Goal: Entertainment & Leisure: Consume media (video, audio)

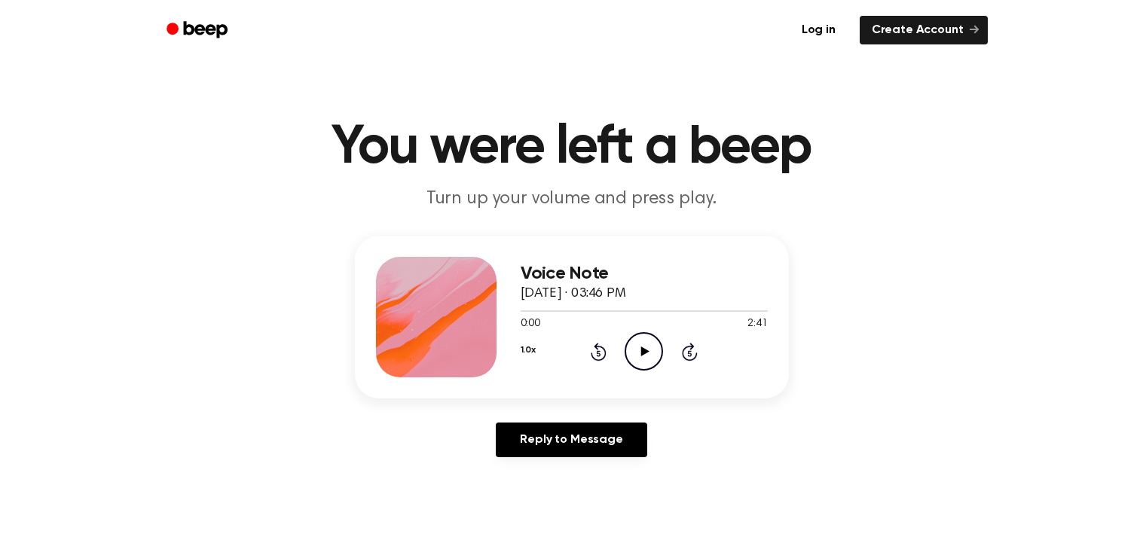
click at [641, 356] on icon "Play Audio" at bounding box center [644, 351] width 38 height 38
click at [695, 354] on icon at bounding box center [690, 352] width 16 height 18
click at [712, 359] on div "1.0x Rewind 5 seconds Pause Audio Skip 5 seconds" at bounding box center [644, 351] width 247 height 38
click at [692, 328] on div "0:16 2:41" at bounding box center [644, 324] width 247 height 16
click at [689, 353] on icon at bounding box center [690, 353] width 4 height 6
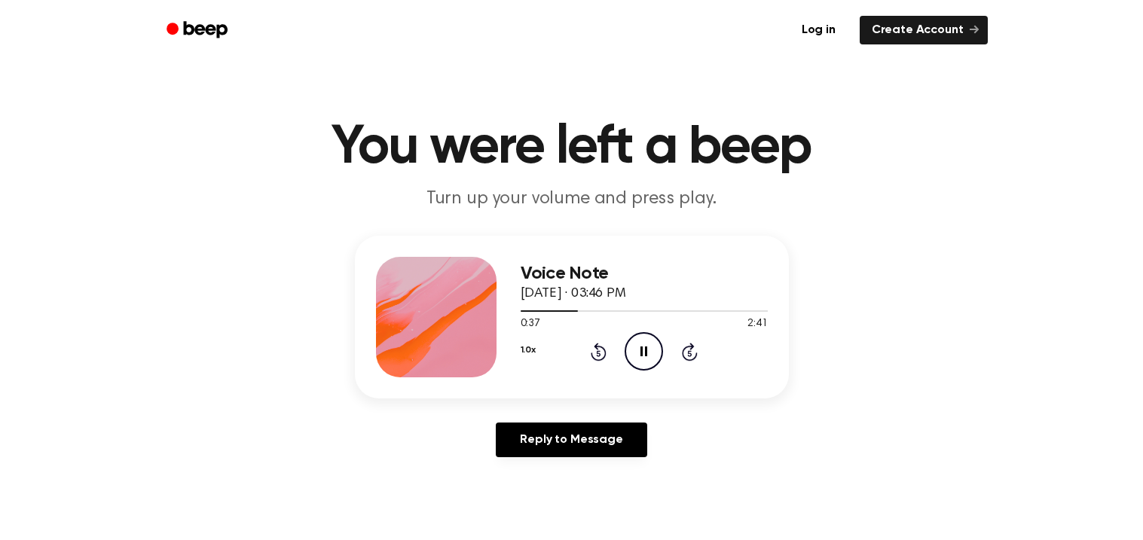
click at [682, 355] on icon "Skip 5 seconds" at bounding box center [689, 352] width 17 height 20
click at [598, 353] on icon "Rewind 5 seconds" at bounding box center [598, 352] width 17 height 20
click at [663, 328] on div "0:50 2:41" at bounding box center [644, 324] width 247 height 16
click at [647, 365] on icon "Pause Audio" at bounding box center [644, 351] width 38 height 38
click at [653, 356] on icon "Play Audio" at bounding box center [644, 351] width 38 height 38
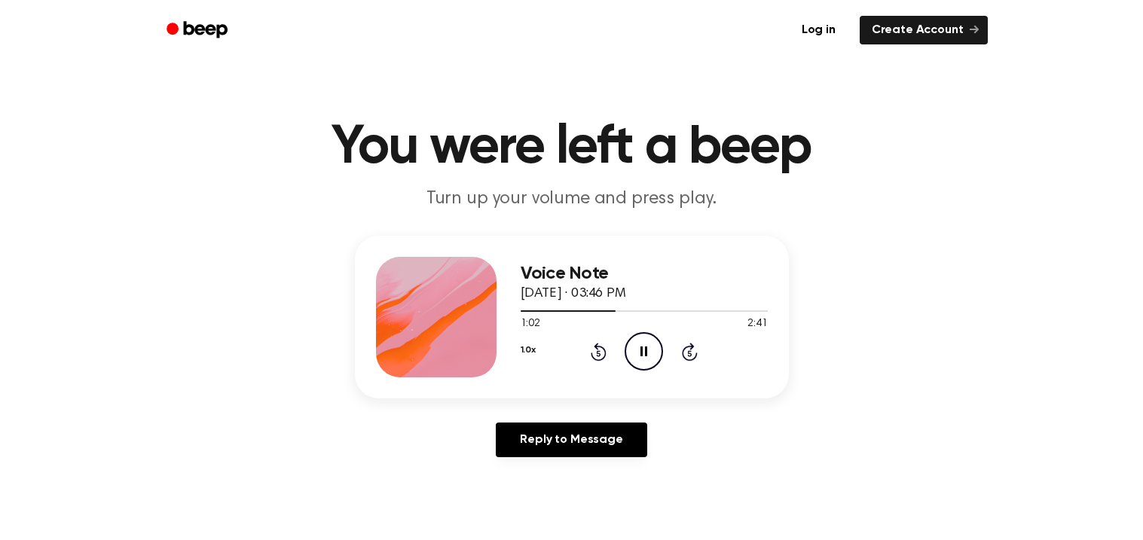
click at [647, 358] on icon "Pause Audio" at bounding box center [644, 351] width 38 height 38
click at [645, 359] on icon "Play Audio" at bounding box center [644, 351] width 38 height 38
click at [649, 352] on icon "Pause Audio" at bounding box center [644, 351] width 38 height 38
click at [647, 346] on icon "Play Audio" at bounding box center [644, 351] width 38 height 38
click at [652, 351] on icon "Pause Audio" at bounding box center [644, 351] width 38 height 38
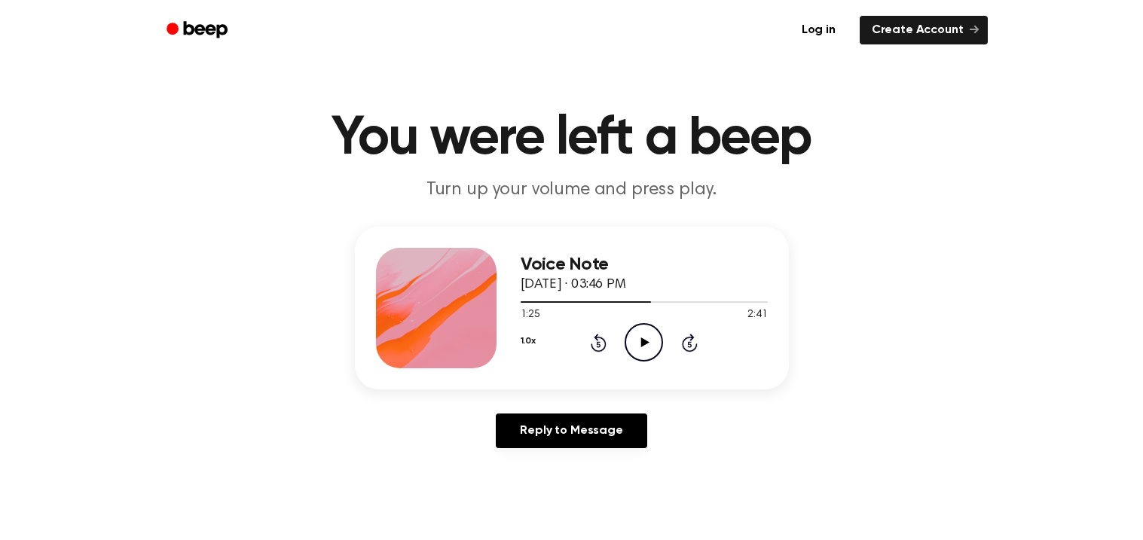
scroll to position [8, 0]
click at [655, 341] on icon "Play Audio" at bounding box center [644, 343] width 38 height 38
click at [649, 344] on icon "Pause Audio" at bounding box center [644, 343] width 38 height 38
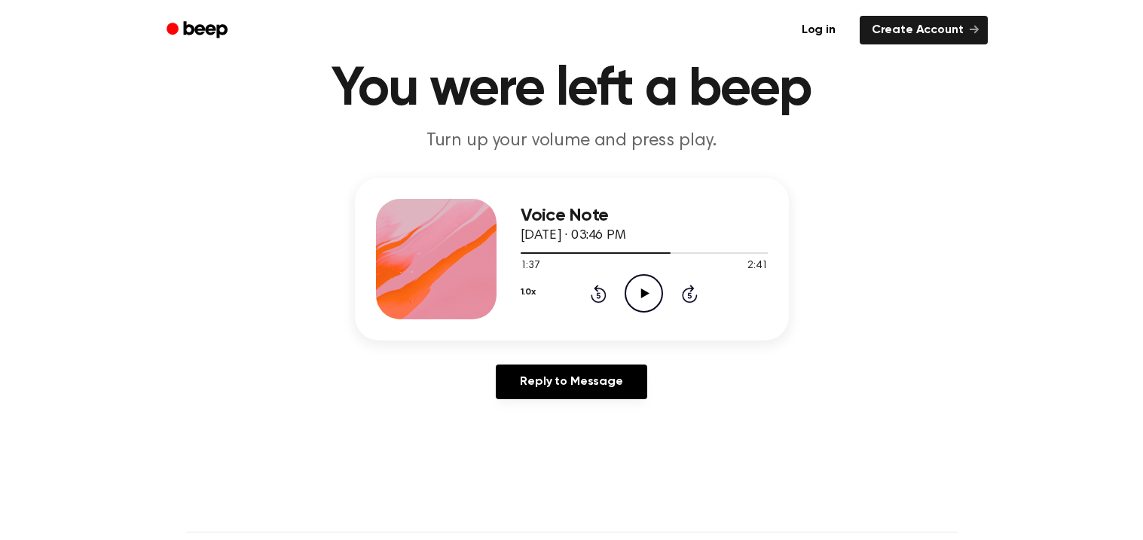
scroll to position [61, 0]
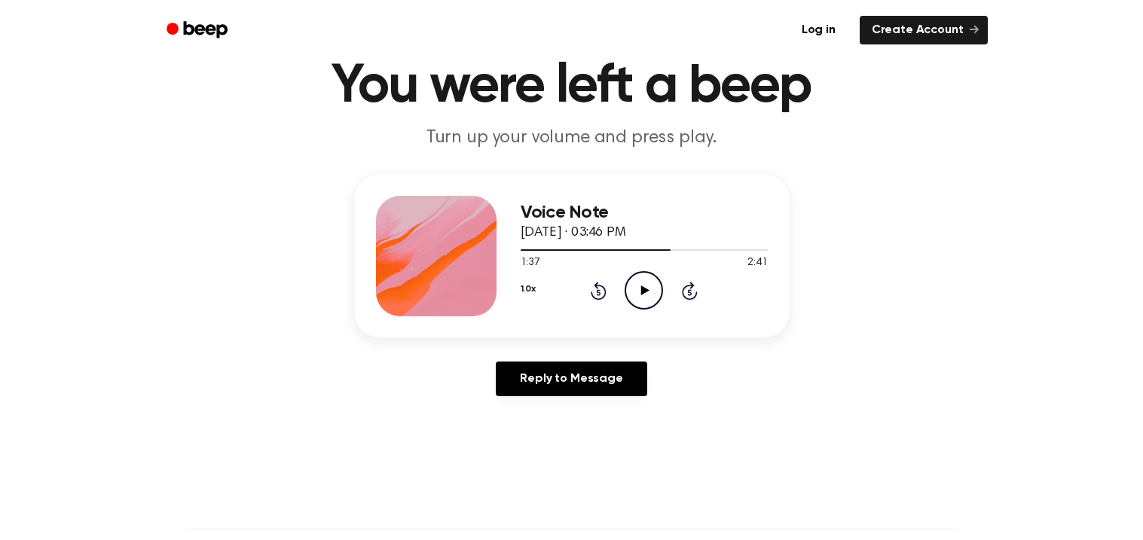
click at [647, 298] on icon "Play Audio" at bounding box center [644, 290] width 38 height 38
click at [644, 289] on icon "Pause Audio" at bounding box center [644, 290] width 38 height 38
click at [634, 298] on icon "Play Audio" at bounding box center [644, 290] width 38 height 38
click at [658, 281] on icon "Pause Audio" at bounding box center [644, 290] width 38 height 38
click at [616, 304] on div "1.0x Rewind 5 seconds Play Audio Skip 5 seconds" at bounding box center [644, 290] width 247 height 38
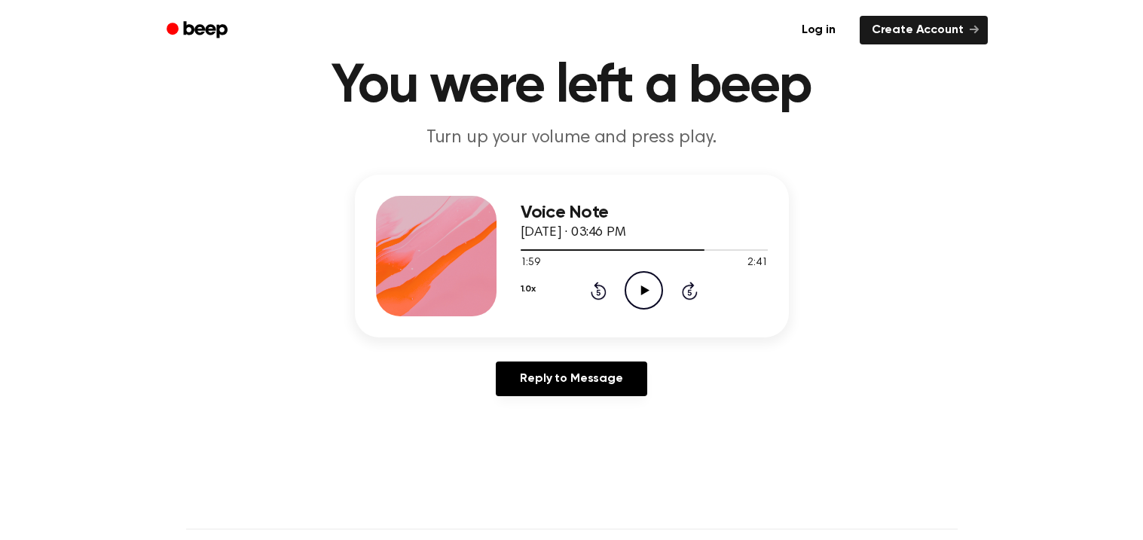
click at [664, 289] on div "1.0x Rewind 5 seconds Play Audio Skip 5 seconds" at bounding box center [644, 290] width 247 height 38
click at [668, 288] on div "1.0x Rewind 5 seconds Play Audio Skip 5 seconds" at bounding box center [644, 290] width 247 height 38
click at [630, 297] on icon "Play Audio" at bounding box center [644, 290] width 38 height 38
